Goal: Information Seeking & Learning: Learn about a topic

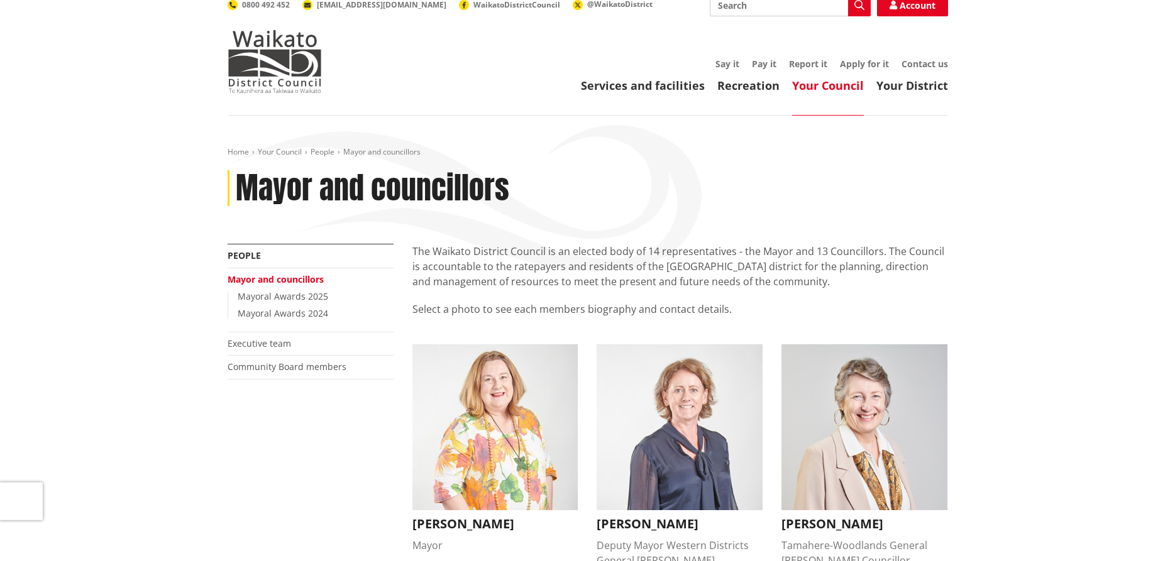
scroll to position [64, 0]
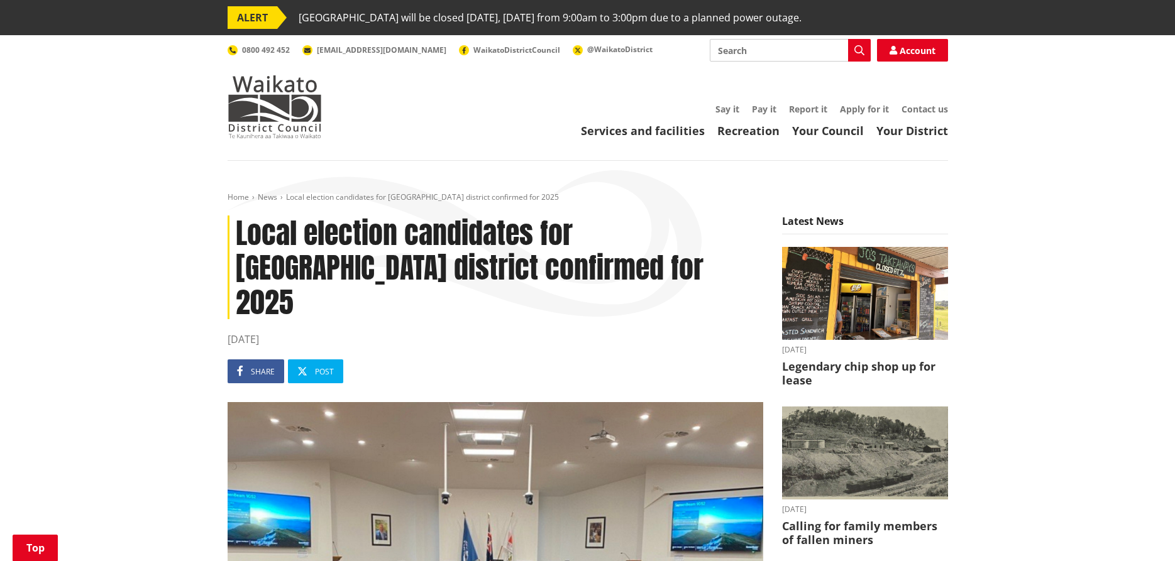
scroll to position [577, 0]
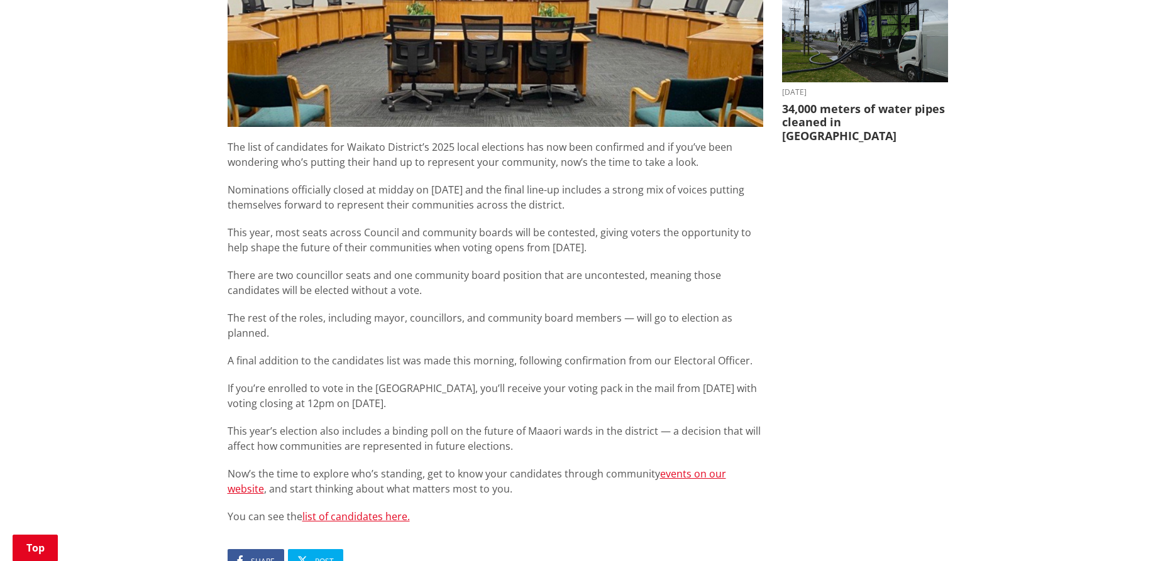
click at [372, 510] on link "list of candidates here." at bounding box center [355, 517] width 107 height 14
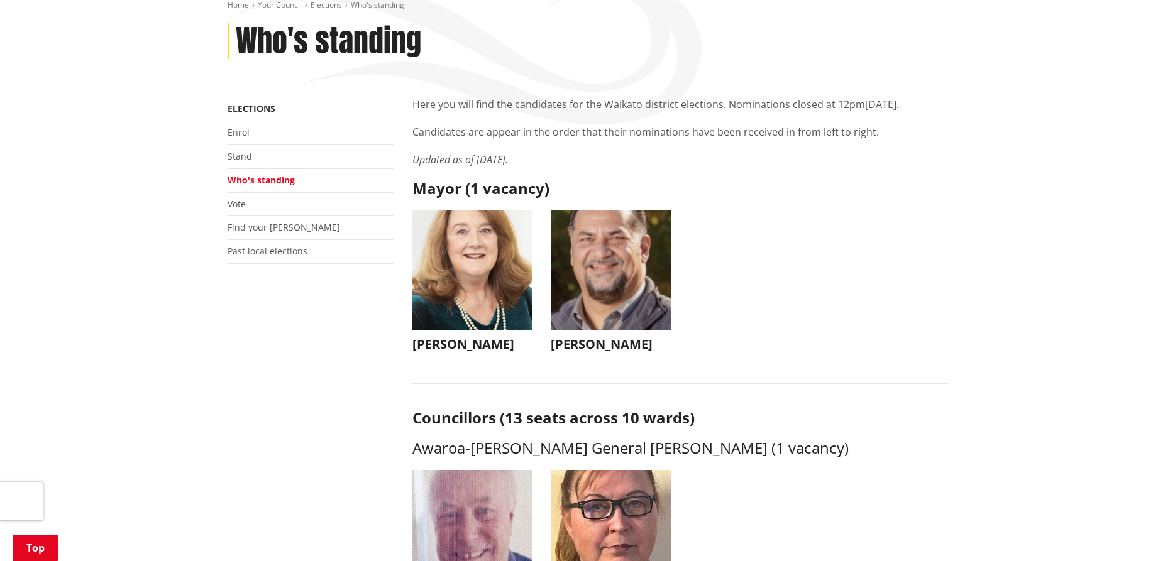
scroll to position [192, 0]
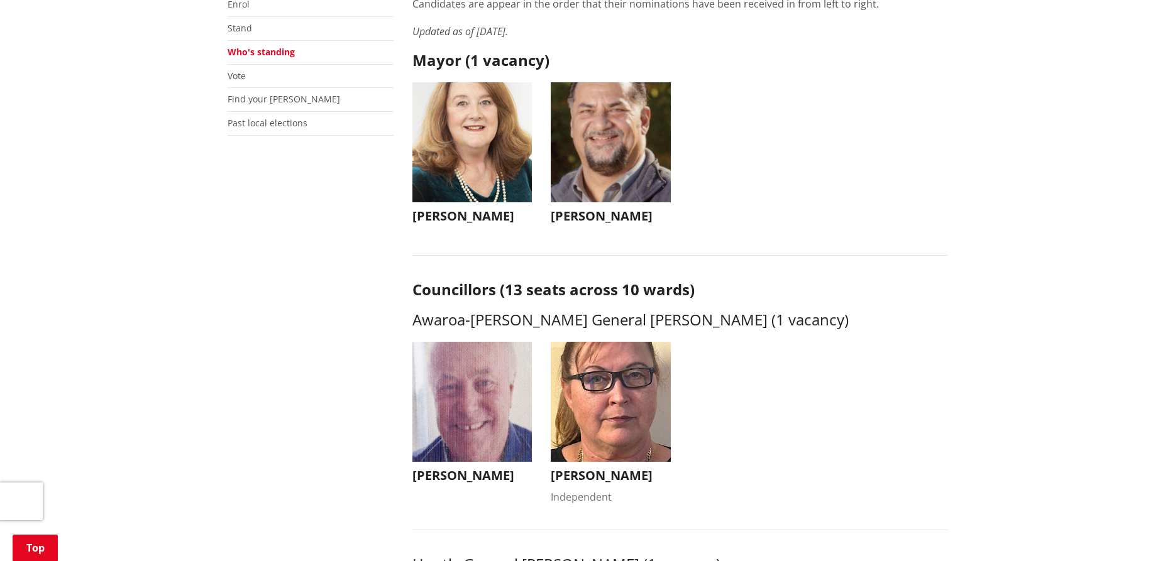
click at [575, 216] on h3 "[PERSON_NAME]" at bounding box center [611, 216] width 120 height 15
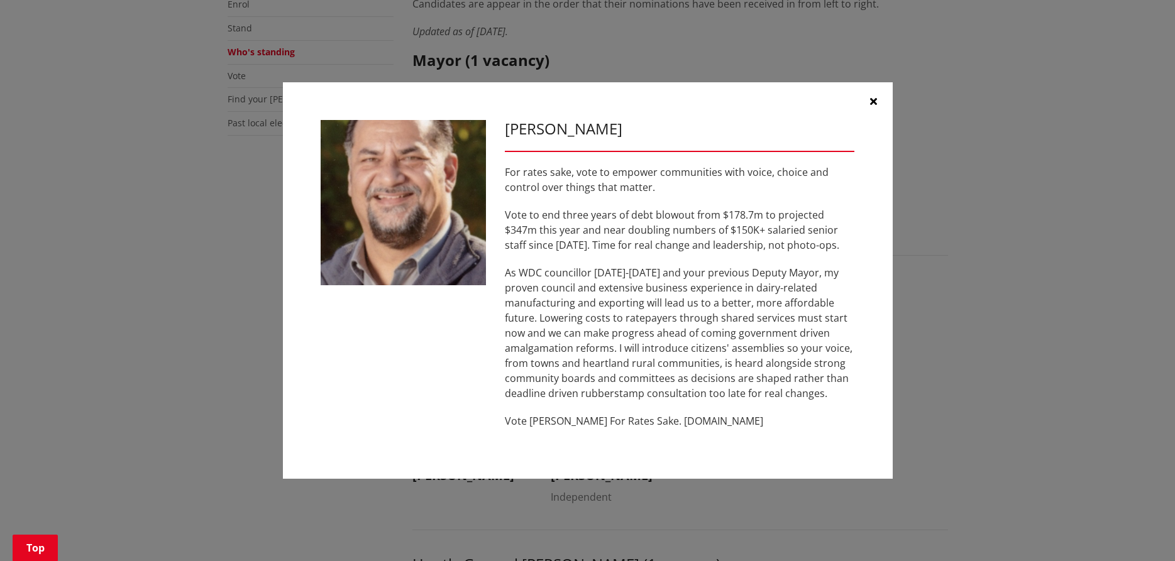
click at [669, 419] on p "Vote [PERSON_NAME] For Rates Sake. [DOMAIN_NAME]" at bounding box center [680, 421] width 350 height 15
drag, startPoint x: 654, startPoint y: 423, endPoint x: 746, endPoint y: 424, distance: 91.2
click at [711, 420] on p "Vote [PERSON_NAME] For Rates Sake. [DOMAIN_NAME]" at bounding box center [680, 421] width 350 height 15
click at [746, 424] on p "Vote [PERSON_NAME] For Rates Sake. [DOMAIN_NAME]" at bounding box center [680, 421] width 350 height 15
drag, startPoint x: 656, startPoint y: 422, endPoint x: 668, endPoint y: 420, distance: 11.5
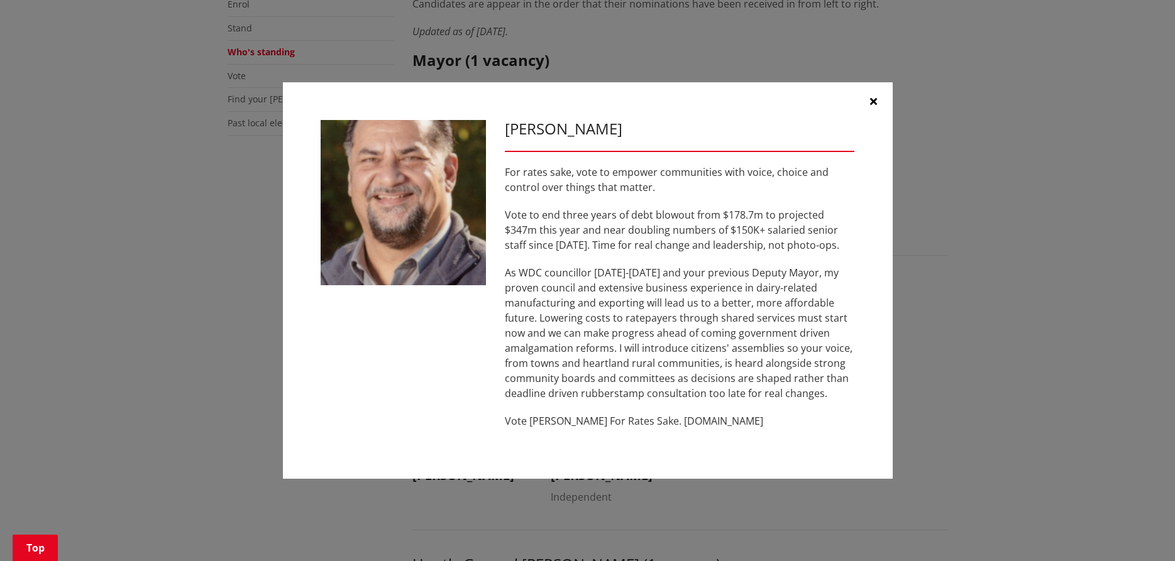
click at [668, 420] on p "Vote [PERSON_NAME] For Rates Sake. [DOMAIN_NAME]" at bounding box center [680, 421] width 350 height 15
